Goal: Book appointment/travel/reservation

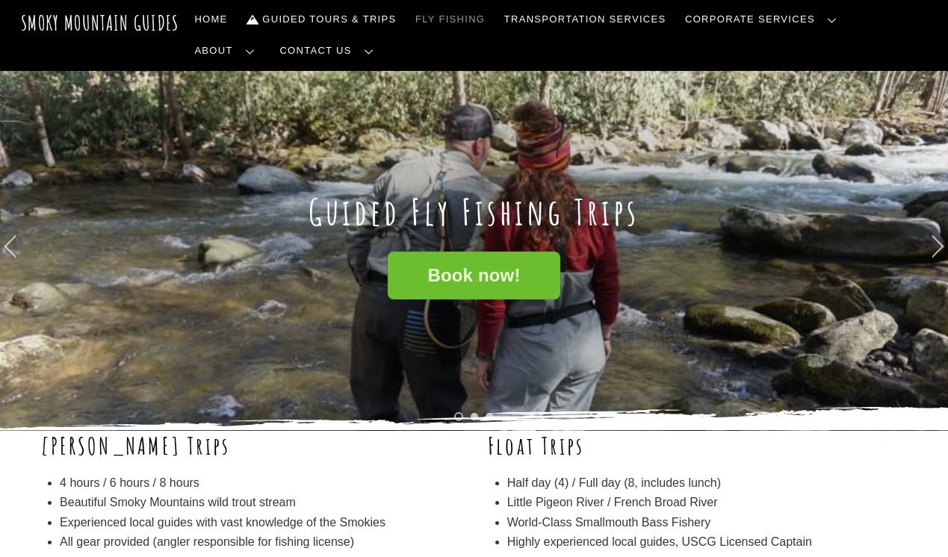
click at [474, 271] on span "Book now!" at bounding box center [473, 276] width 93 height 16
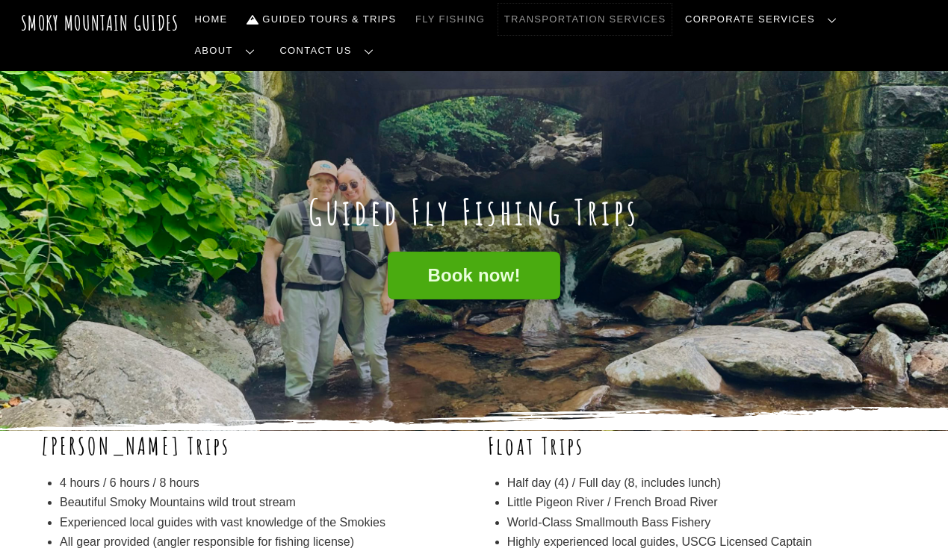
click at [588, 20] on link "Transportation Services" at bounding box center [584, 19] width 173 height 31
click at [324, 19] on link "Guided Tours & Trips" at bounding box center [321, 19] width 161 height 31
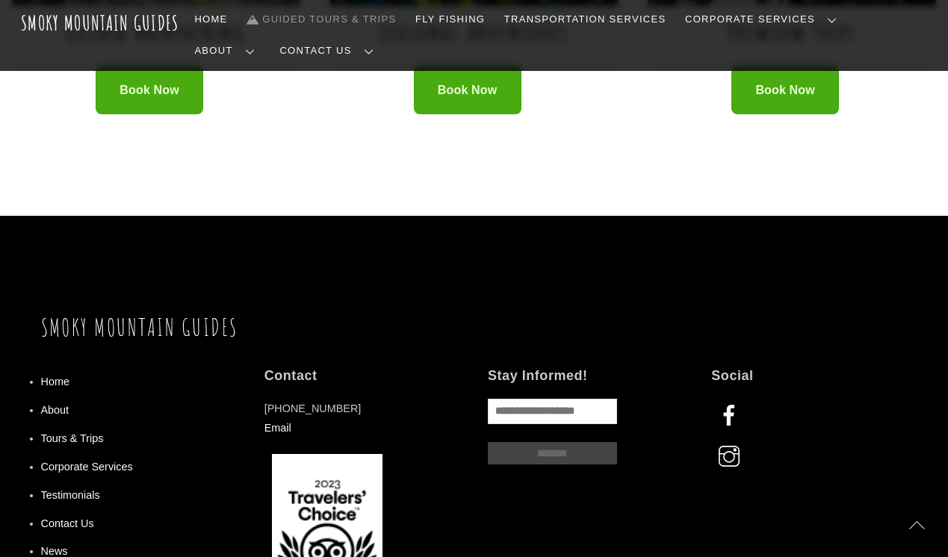
scroll to position [1270, 0]
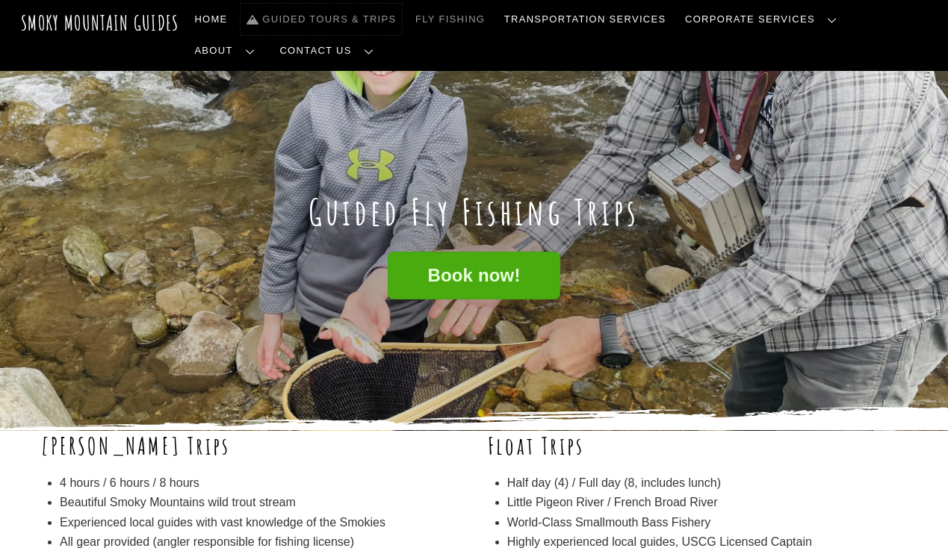
click at [334, 19] on link "Guided Tours & Trips" at bounding box center [321, 19] width 161 height 31
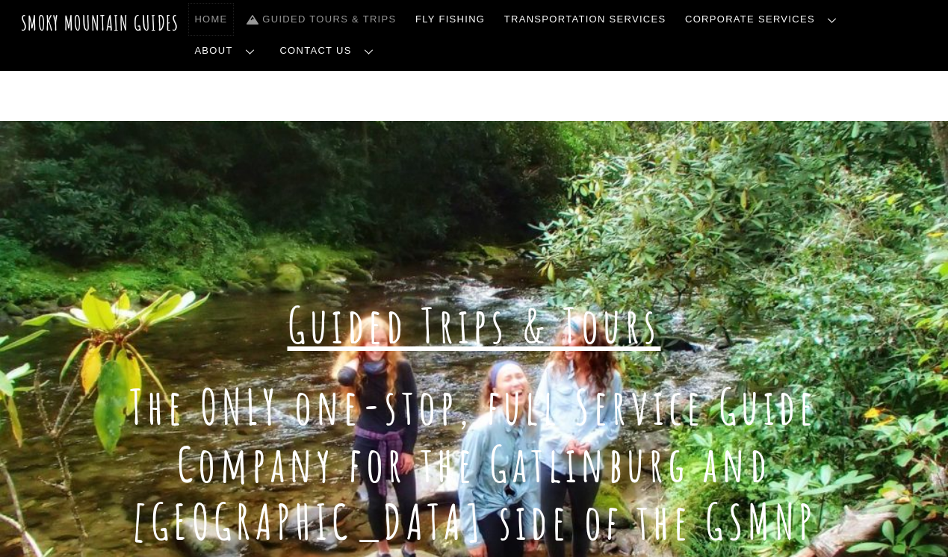
click at [218, 18] on link "Home" at bounding box center [211, 19] width 45 height 31
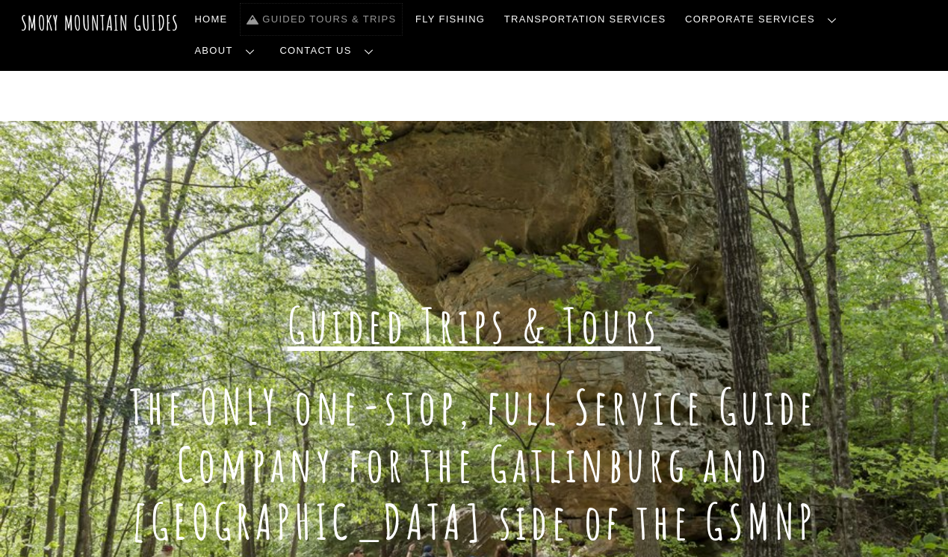
click at [300, 19] on link "Guided Tours & Trips" at bounding box center [321, 19] width 161 height 31
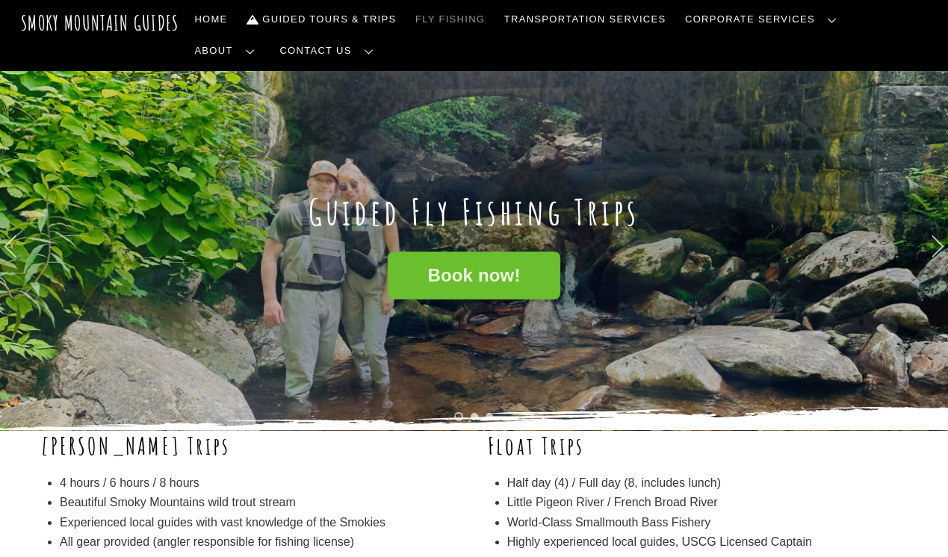
click at [479, 280] on span "Book now!" at bounding box center [473, 276] width 93 height 16
